Goal: Task Accomplishment & Management: Use online tool/utility

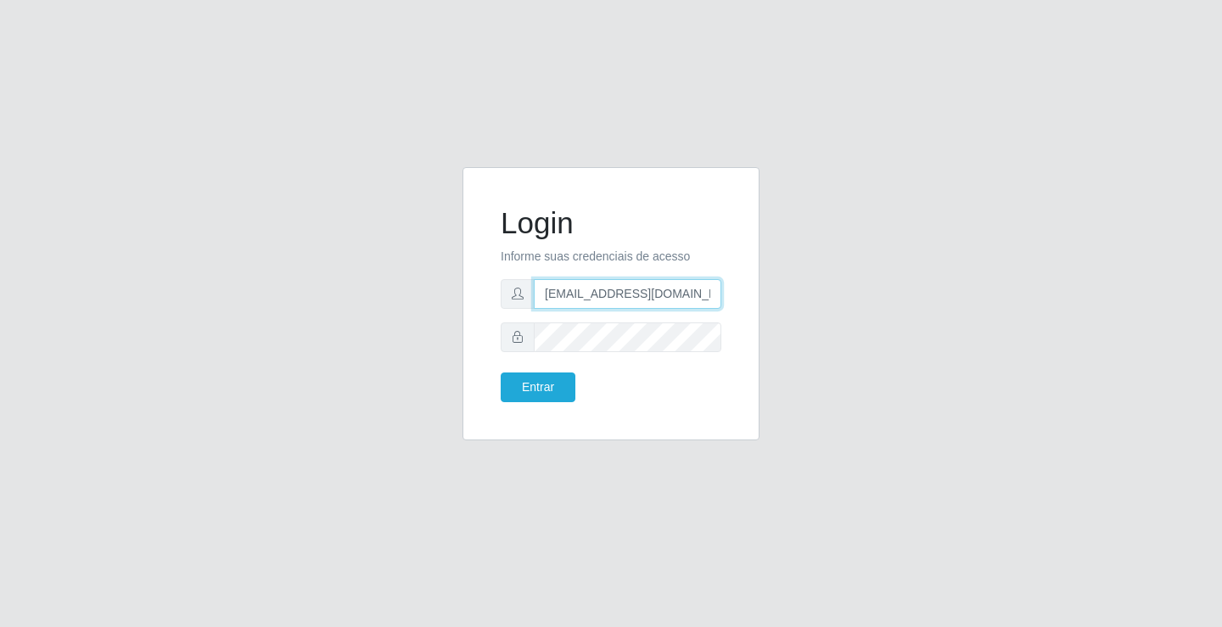
click at [715, 292] on input "[EMAIL_ADDRESS][DOMAIN_NAME]" at bounding box center [627, 294] width 187 height 30
type input "a"
type input "[EMAIL_ADDRESS][DOMAIN_NAME]"
click at [500, 372] on button "Entrar" at bounding box center [537, 387] width 75 height 30
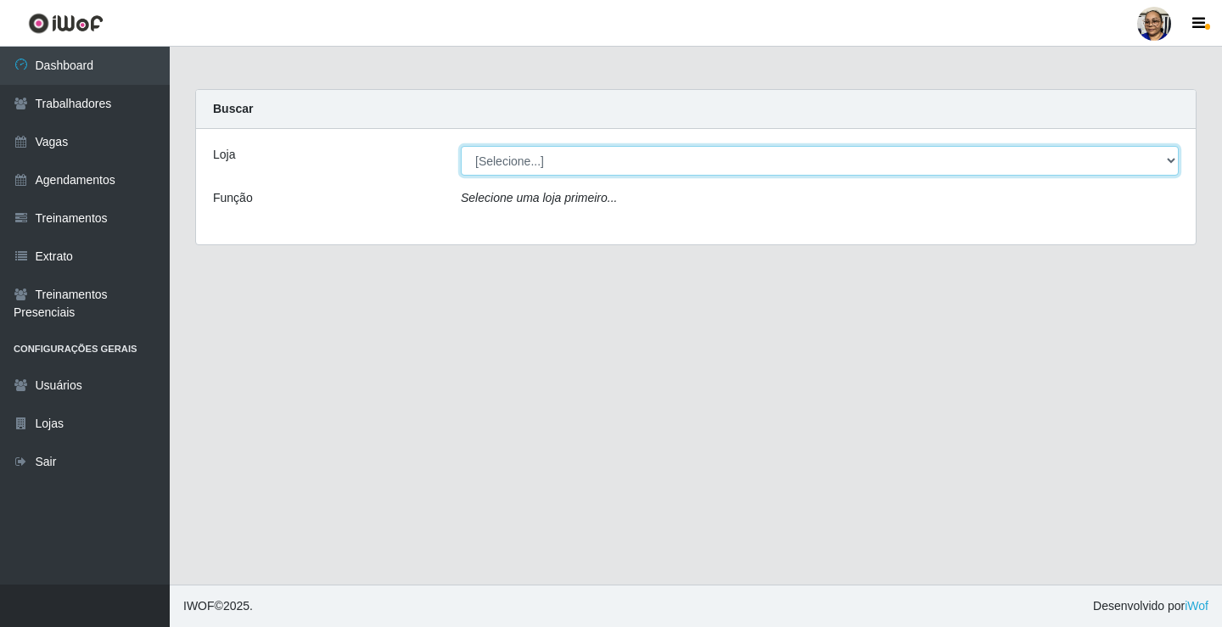
click at [1168, 157] on select "[Selecione...] Mercadinho [GEOGRAPHIC_DATA]" at bounding box center [820, 161] width 718 height 30
select select "345"
click at [461, 146] on select "[Selecione...] Mercadinho [GEOGRAPHIC_DATA]" at bounding box center [820, 161] width 718 height 30
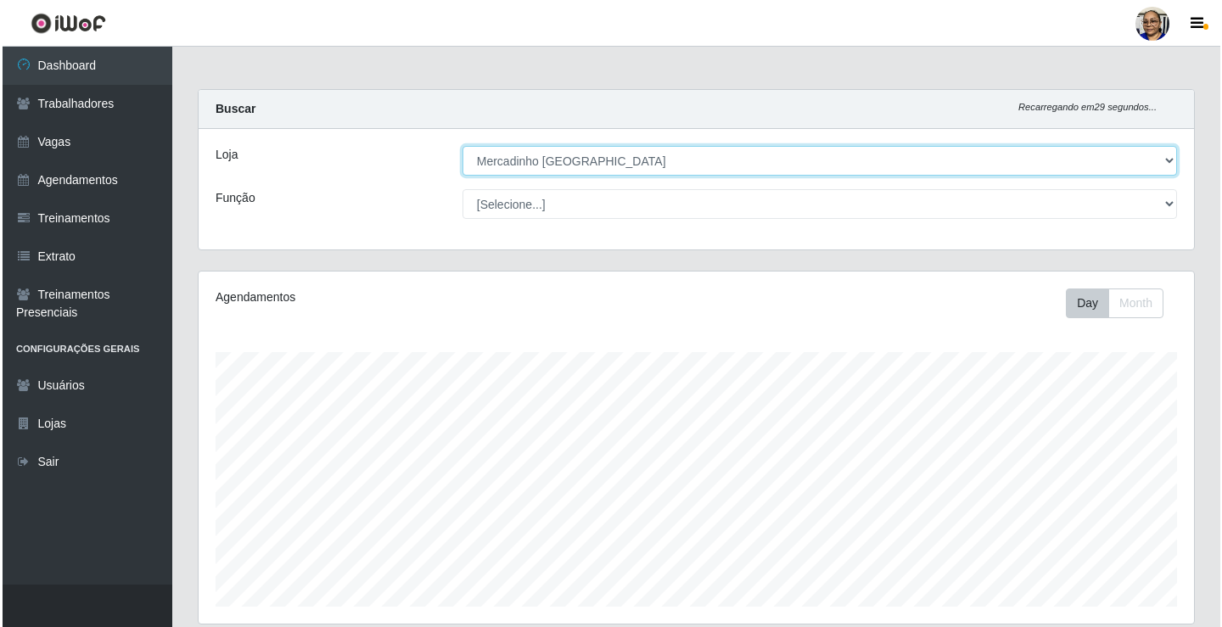
scroll to position [424, 0]
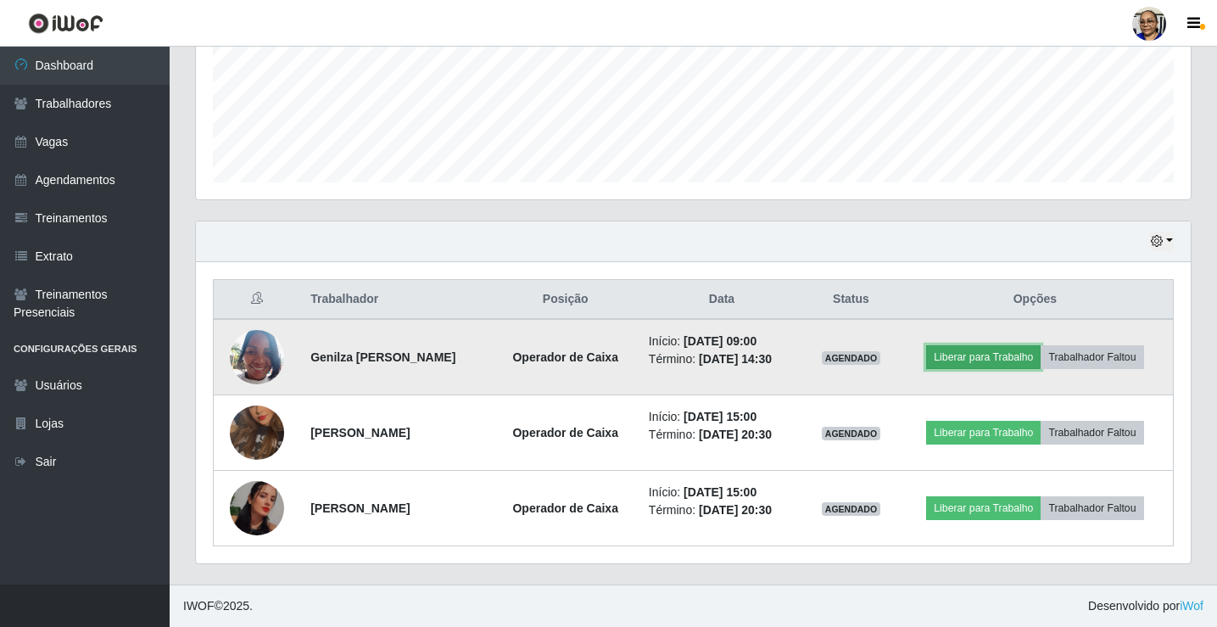
click at [1001, 358] on button "Liberar para Trabalho" at bounding box center [983, 357] width 115 height 24
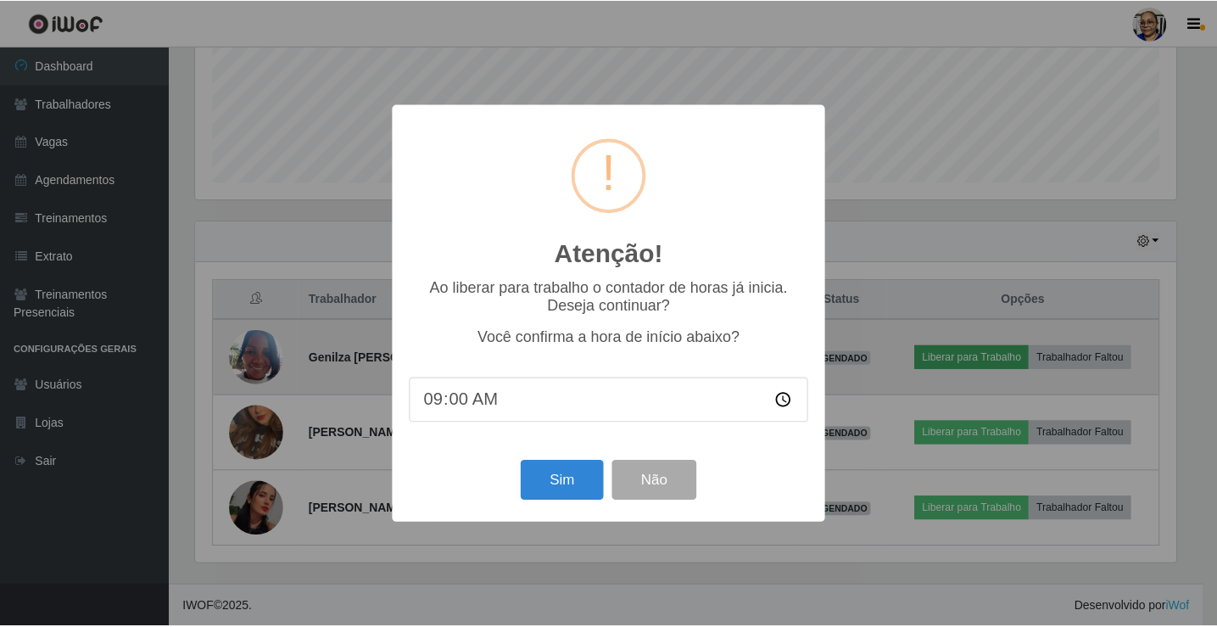
scroll to position [352, 985]
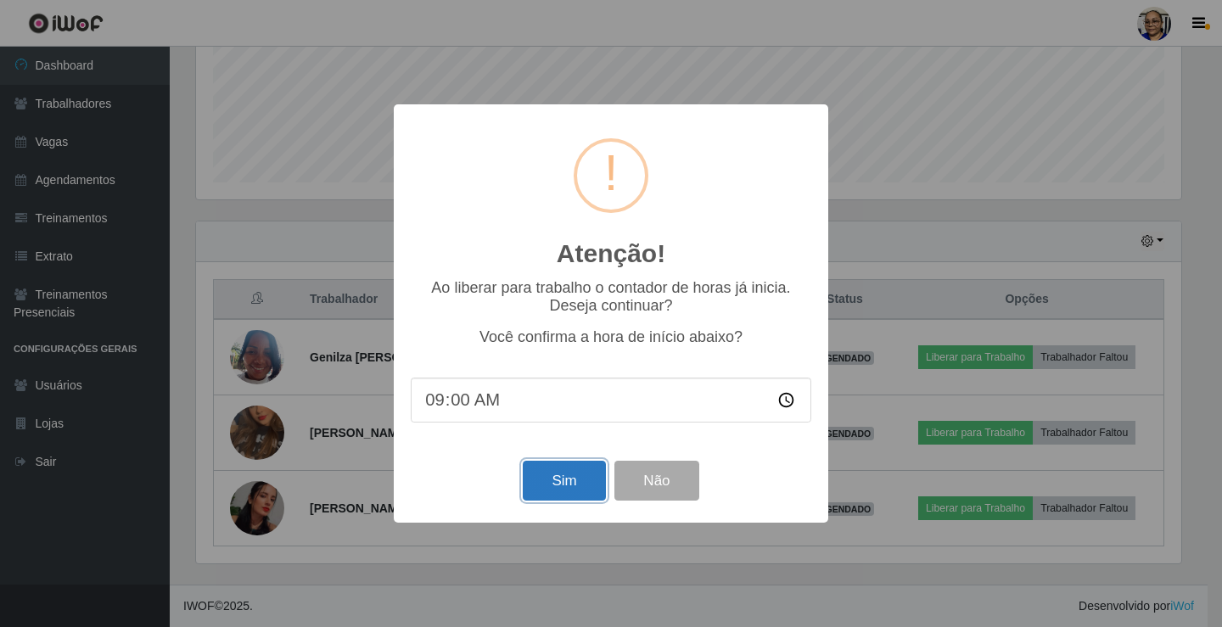
click at [575, 486] on button "Sim" at bounding box center [564, 481] width 82 height 40
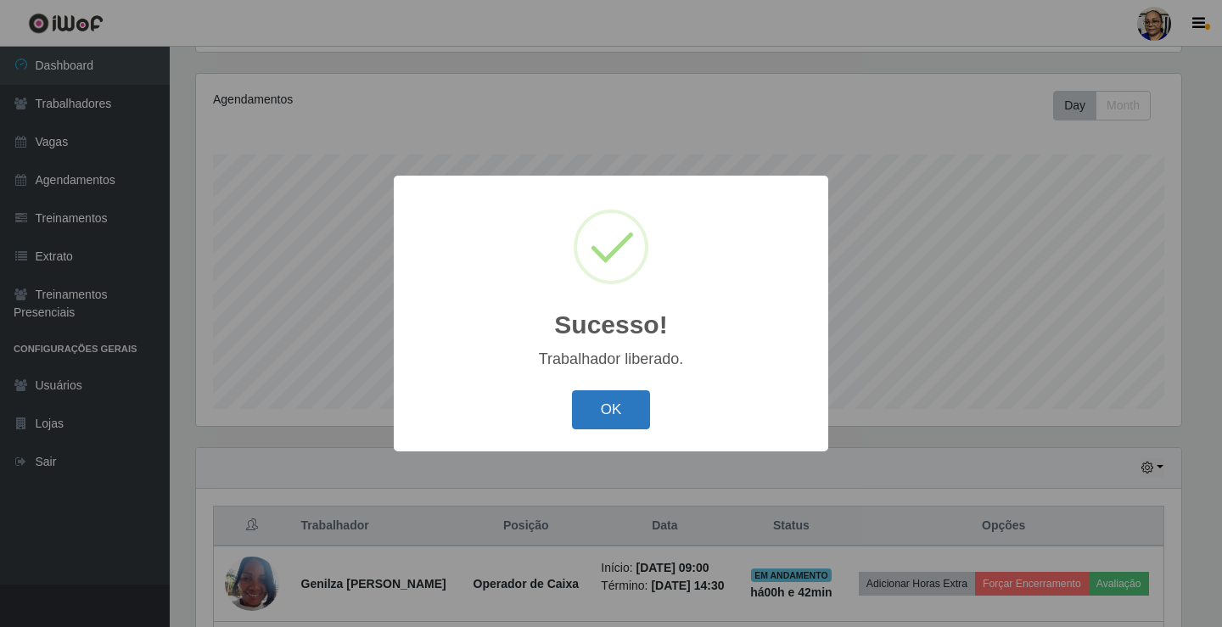
click at [614, 416] on button "OK" at bounding box center [611, 410] width 79 height 40
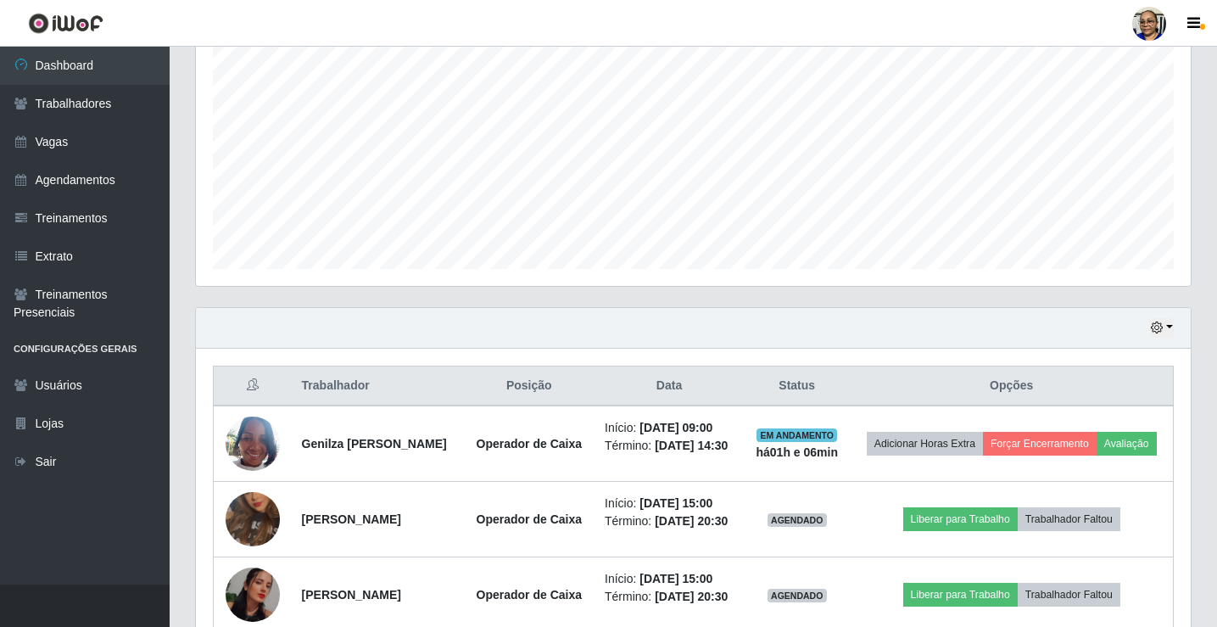
scroll to position [462, 0]
